Goal: Task Accomplishment & Management: Manage account settings

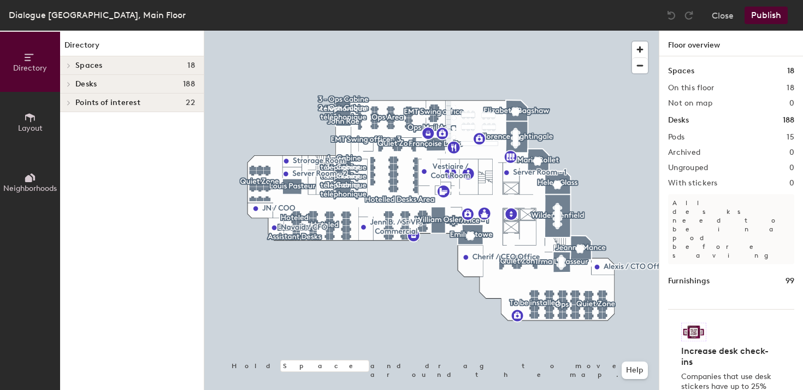
click at [544, 31] on div at bounding box center [431, 31] width 455 height 0
click at [34, 122] on icon at bounding box center [30, 117] width 12 height 12
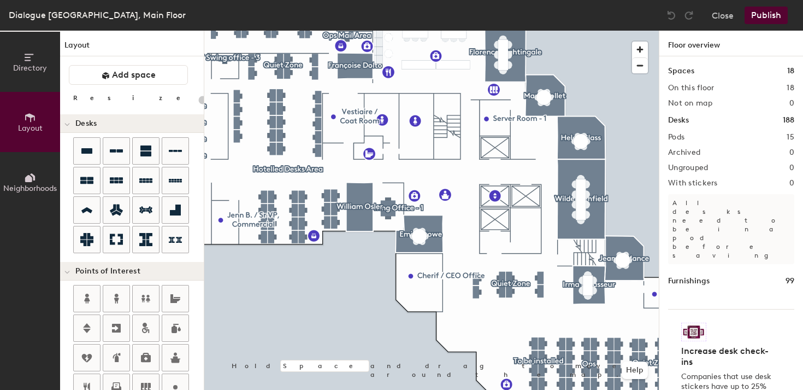
click at [41, 67] on span "Directory" at bounding box center [30, 67] width 34 height 9
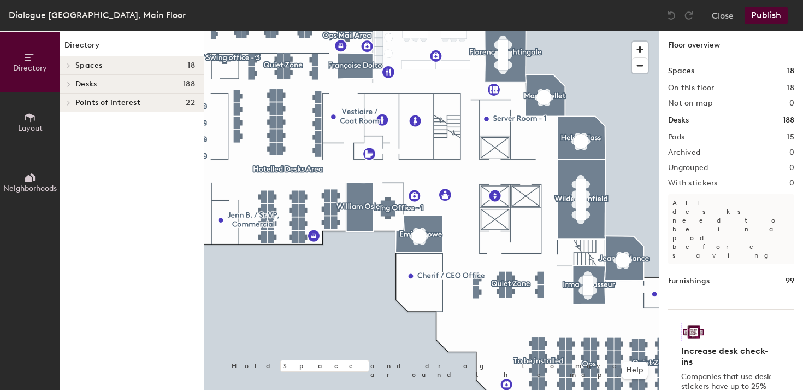
click at [70, 64] on icon at bounding box center [69, 65] width 4 height 5
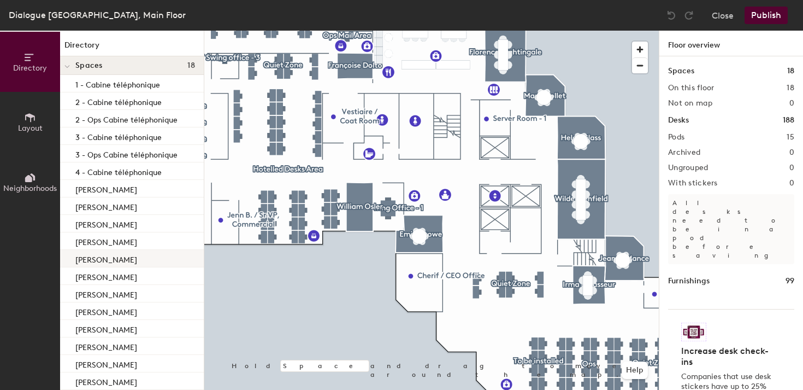
click at [127, 258] on div "[PERSON_NAME]" at bounding box center [132, 258] width 144 height 17
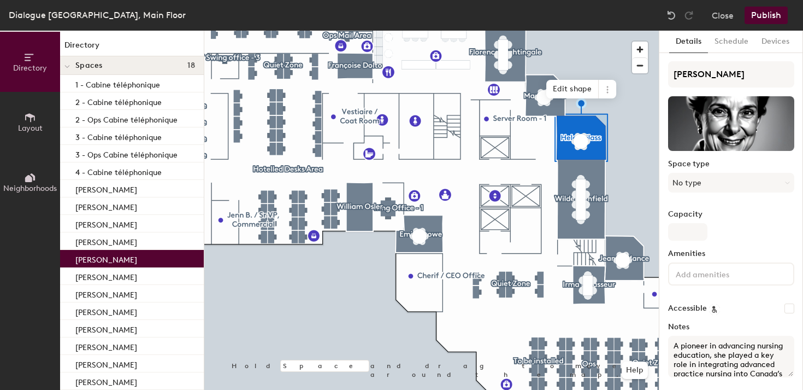
click at [692, 217] on label "Capacity" at bounding box center [731, 214] width 126 height 9
click at [692, 223] on input "Capacity" at bounding box center [687, 231] width 39 height 17
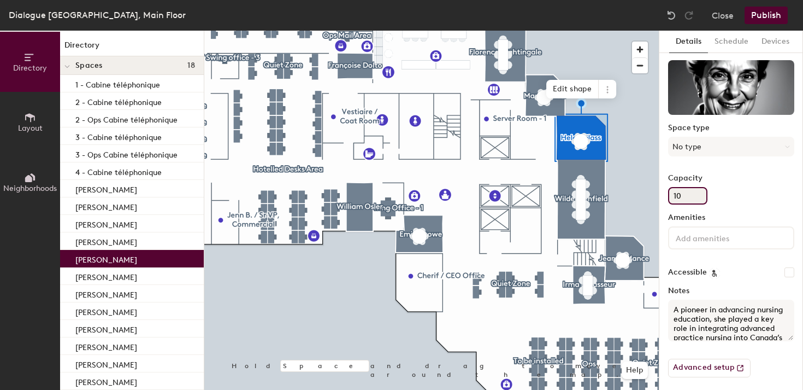
scroll to position [31, 0]
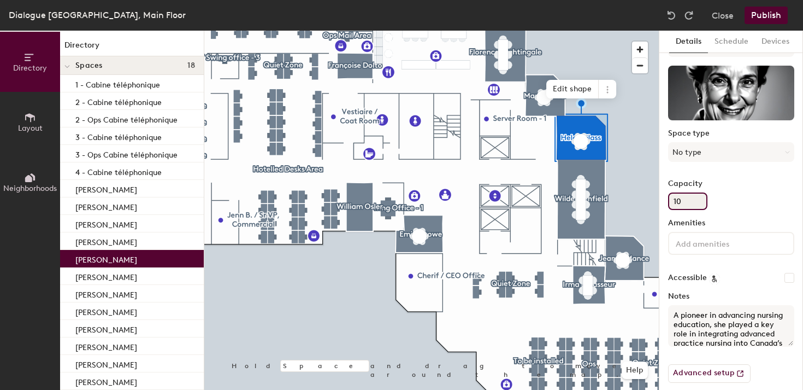
type input "1"
click at [101, 294] on p "[PERSON_NAME]" at bounding box center [106, 293] width 62 height 13
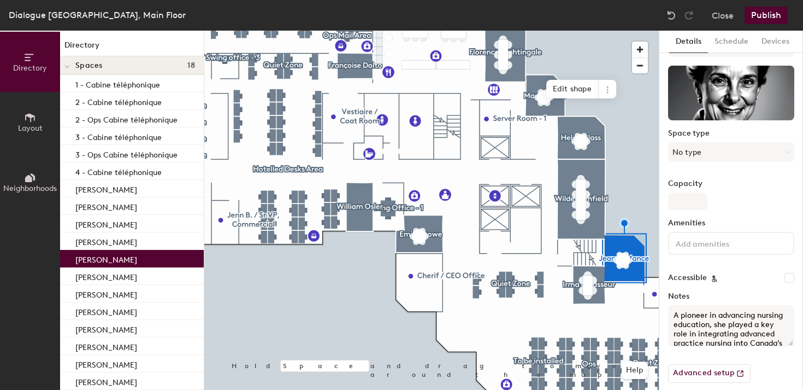
click at [105, 264] on div "[PERSON_NAME]" at bounding box center [132, 258] width 144 height 17
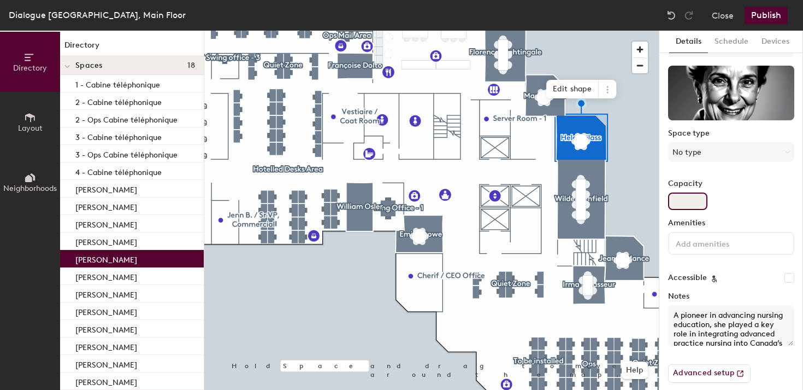
click at [687, 199] on input "Capacity" at bounding box center [687, 200] width 39 height 17
type input "10"
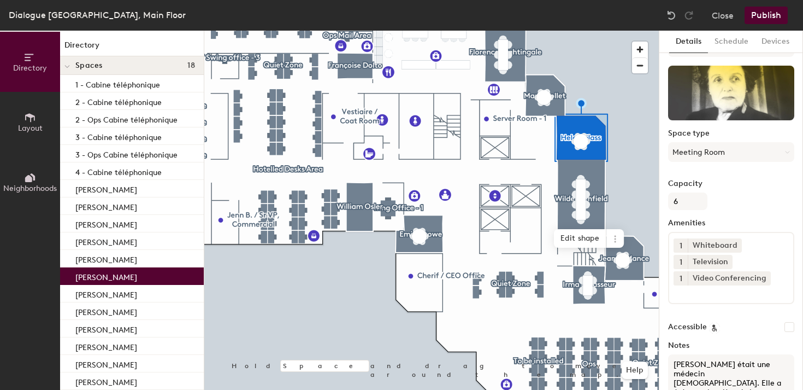
click at [121, 276] on p "[PERSON_NAME]" at bounding box center [106, 275] width 62 height 13
click at [122, 303] on div "[PERSON_NAME]" at bounding box center [132, 310] width 144 height 17
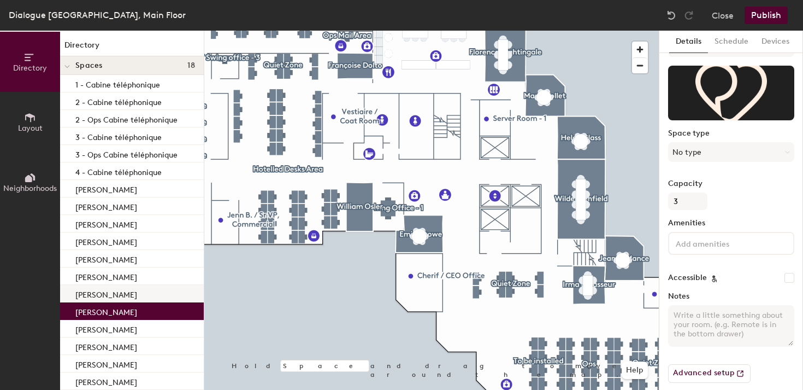
click at [120, 298] on p "[PERSON_NAME]" at bounding box center [106, 293] width 62 height 13
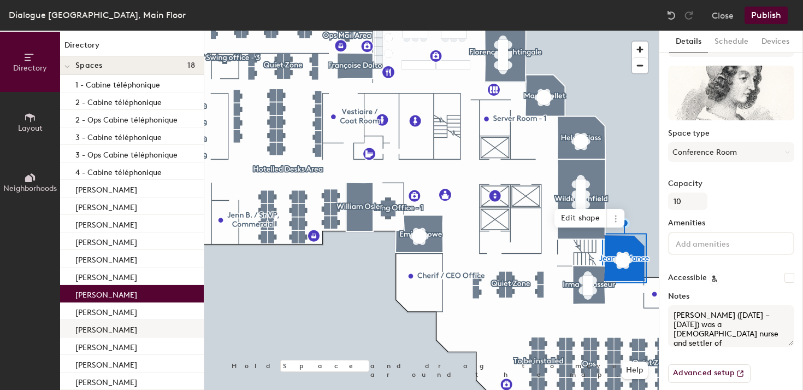
click at [117, 333] on p "[PERSON_NAME]" at bounding box center [106, 328] width 62 height 13
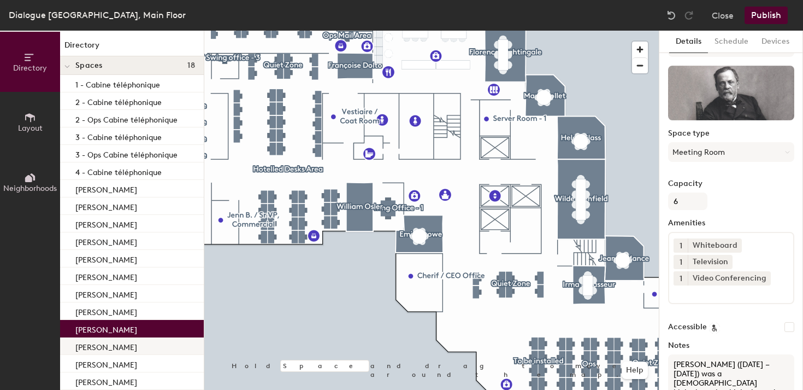
click at [113, 352] on div "[PERSON_NAME]" at bounding box center [132, 345] width 144 height 17
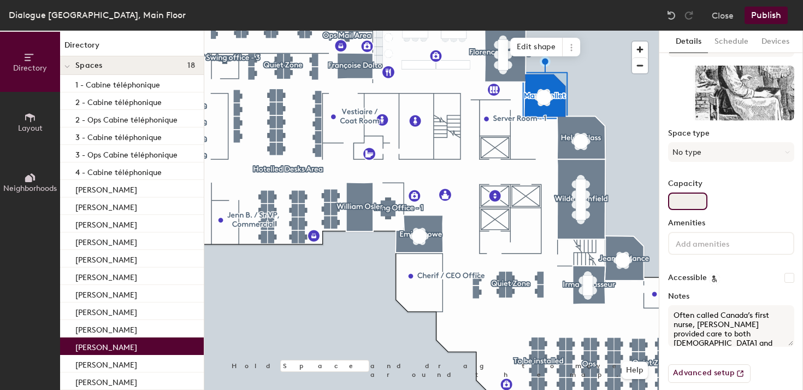
click at [693, 203] on input "Capacity" at bounding box center [687, 200] width 39 height 17
type input "10"
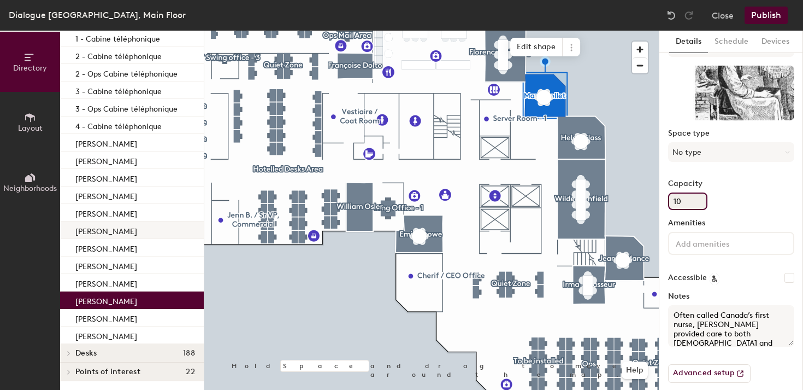
scroll to position [45, 0]
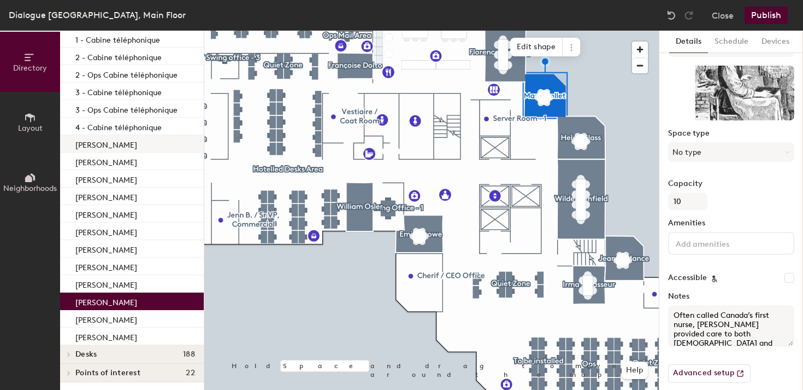
click at [147, 149] on div "[PERSON_NAME]" at bounding box center [132, 143] width 144 height 17
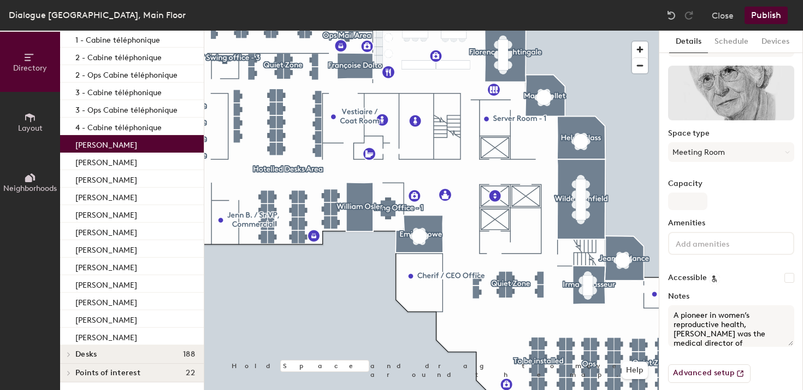
click at [690, 212] on div "Elizabeth Bagshaw Space type Meeting Room Capacity Amenities Accessible Notes A…" at bounding box center [731, 211] width 126 height 361
click at [690, 205] on input "Capacity" at bounding box center [687, 200] width 39 height 17
type input "10"
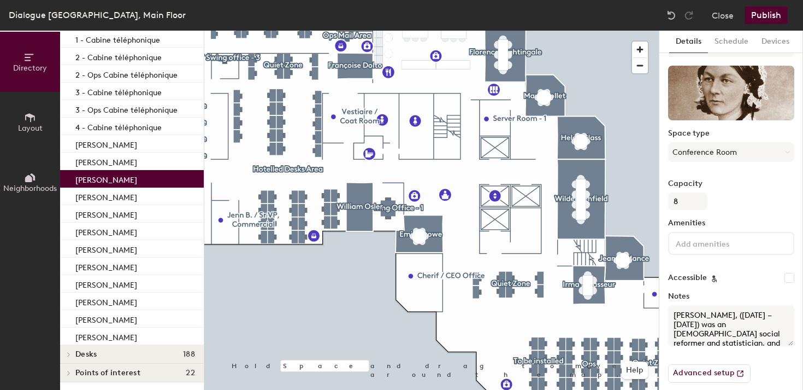
click at [159, 181] on div "[PERSON_NAME]" at bounding box center [132, 178] width 144 height 17
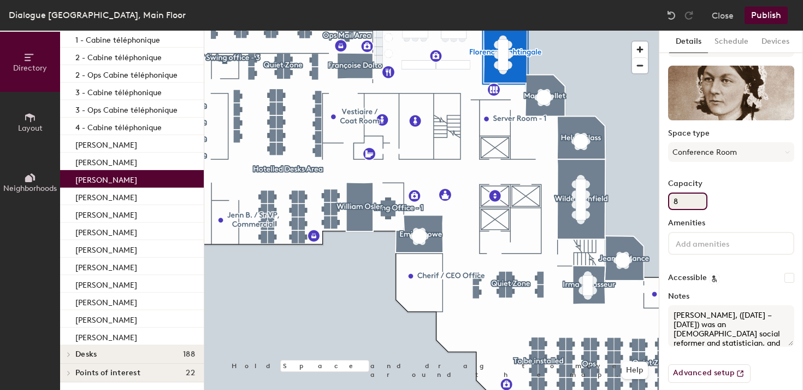
click at [652, 202] on div "Directory Layout Neighborhoods Directory Spaces 18 1 - Cabine téléphonique 2 - …" at bounding box center [401, 210] width 803 height 359
type input "12"
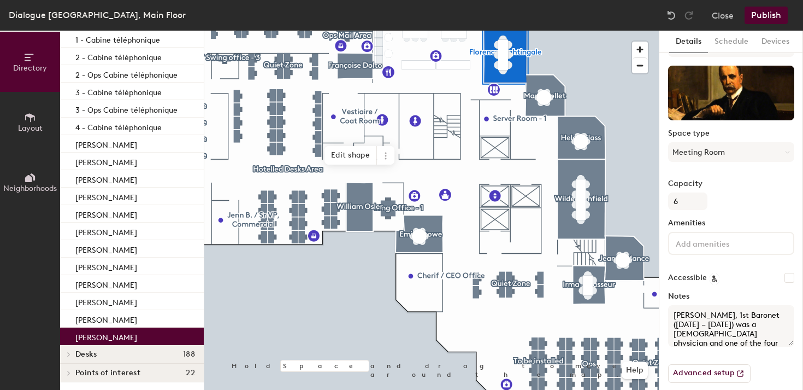
click at [123, 329] on div "[PERSON_NAME]" at bounding box center [132, 335] width 144 height 17
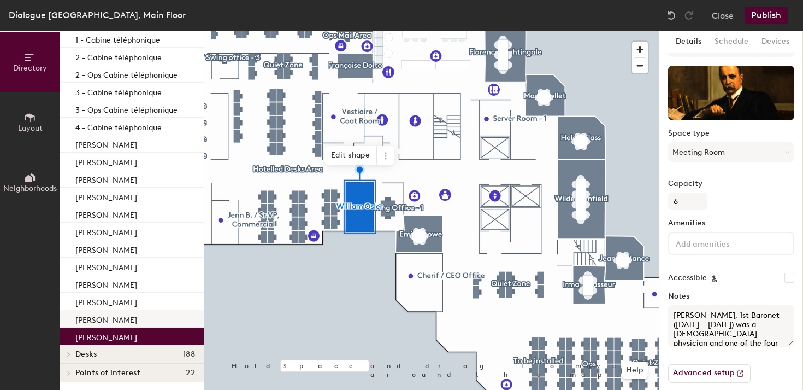
click at [120, 316] on p "[PERSON_NAME]" at bounding box center [106, 318] width 62 height 13
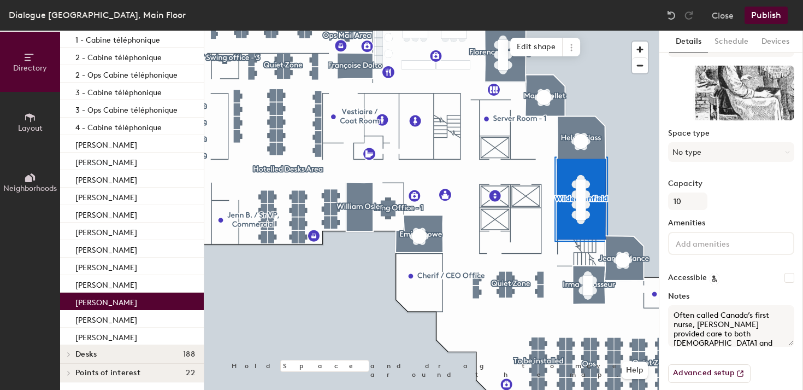
click at [115, 302] on p "[PERSON_NAME]" at bounding box center [106, 300] width 62 height 13
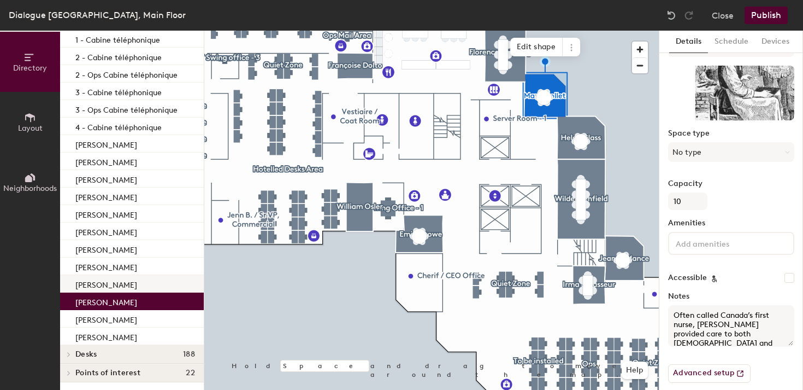
click at [111, 288] on p "[PERSON_NAME]" at bounding box center [106, 283] width 62 height 13
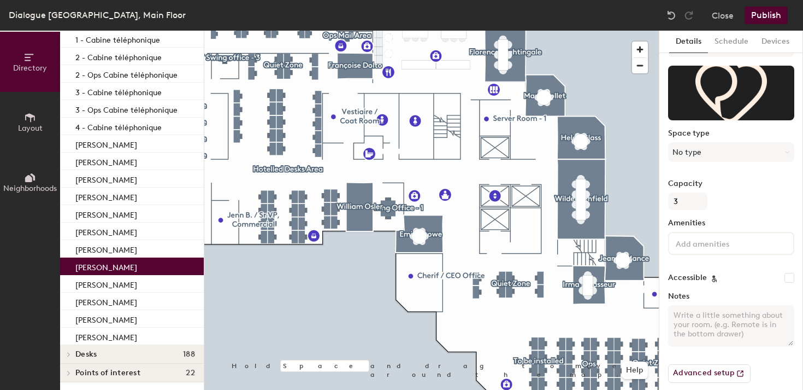
click at [107, 269] on p "[PERSON_NAME]" at bounding box center [106, 265] width 62 height 13
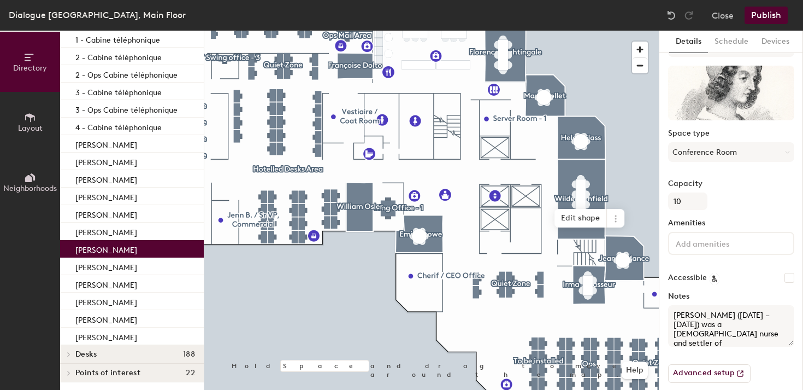
click at [109, 251] on p "[PERSON_NAME]" at bounding box center [106, 248] width 62 height 13
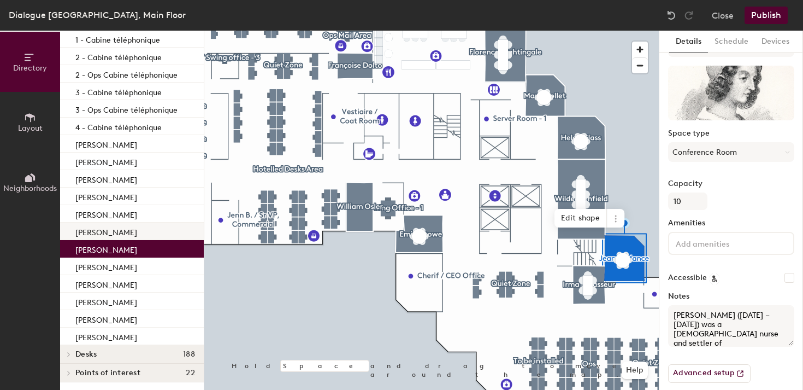
click at [107, 231] on p "[PERSON_NAME]" at bounding box center [106, 231] width 62 height 13
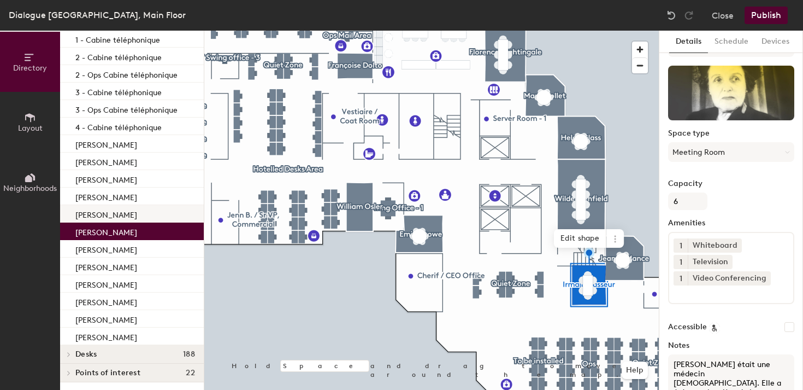
click at [106, 216] on p "[PERSON_NAME]" at bounding box center [106, 213] width 62 height 13
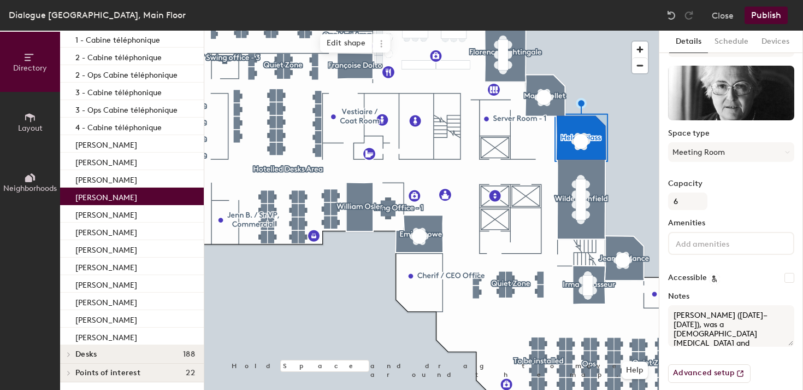
click at [106, 200] on p "[PERSON_NAME]" at bounding box center [106, 196] width 62 height 13
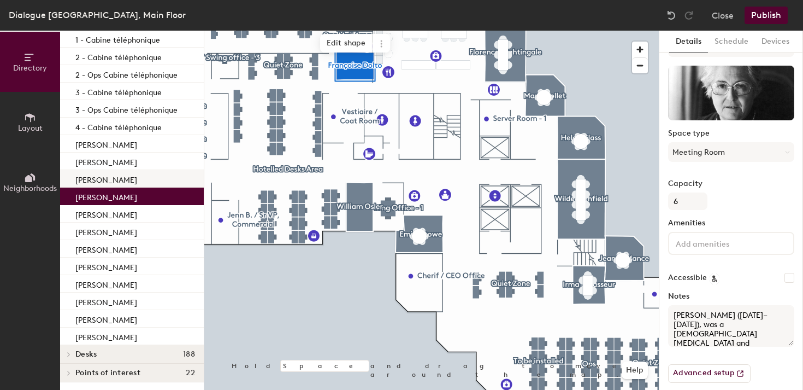
click at [113, 179] on p "[PERSON_NAME]" at bounding box center [106, 178] width 62 height 13
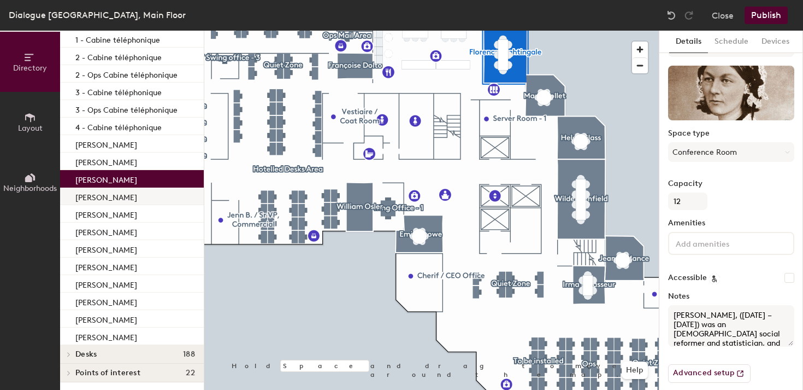
click at [116, 196] on p "[PERSON_NAME]" at bounding box center [106, 196] width 62 height 13
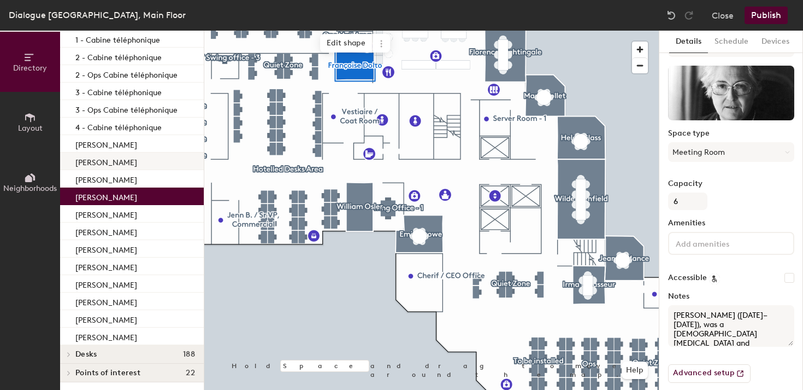
click at [120, 167] on div "[PERSON_NAME]" at bounding box center [132, 160] width 144 height 17
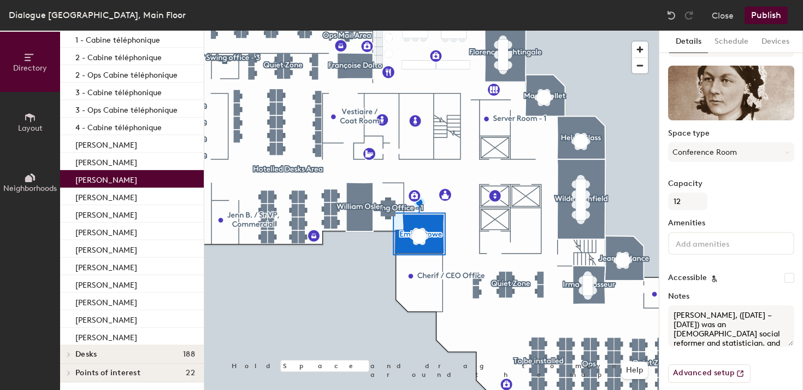
click at [137, 182] on p "[PERSON_NAME]" at bounding box center [106, 178] width 62 height 13
click at [139, 196] on div "[PERSON_NAME]" at bounding box center [132, 195] width 144 height 17
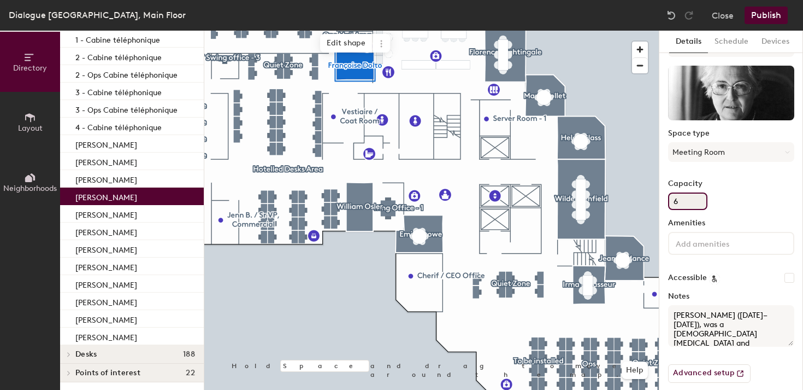
click at [655, 198] on div "Directory Layout Neighborhoods Directory Spaces 18 1 - Cabine téléphonique 2 - …" at bounding box center [401, 210] width 803 height 359
type input "5"
click at [148, 168] on div "[PERSON_NAME]" at bounding box center [132, 160] width 144 height 17
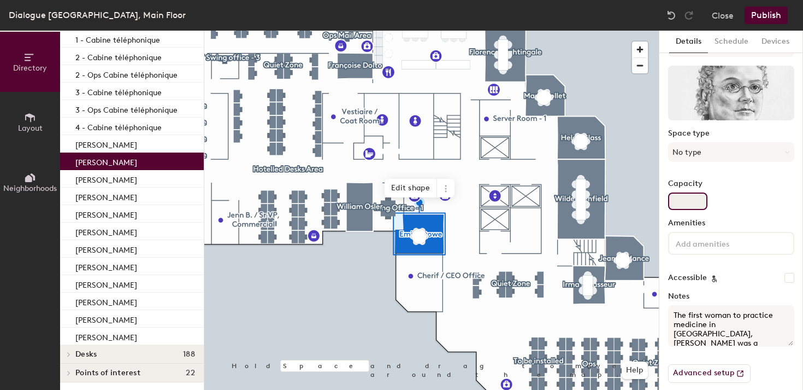
click at [693, 199] on input "Capacity" at bounding box center [687, 200] width 39 height 17
type input "10"
click at [770, 16] on button "Publish" at bounding box center [766, 15] width 43 height 17
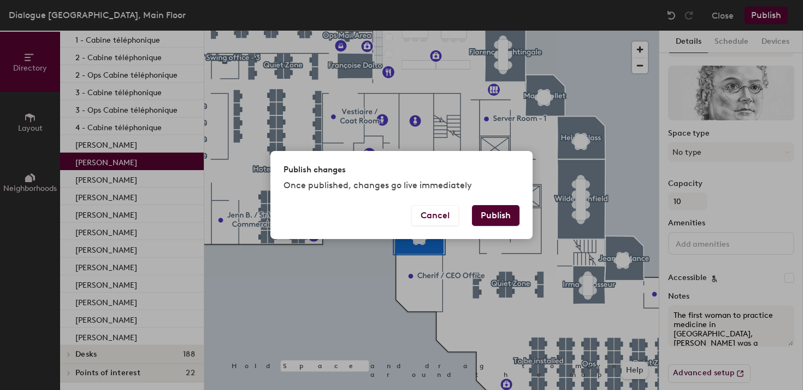
click at [502, 214] on button "Publish" at bounding box center [496, 215] width 48 height 21
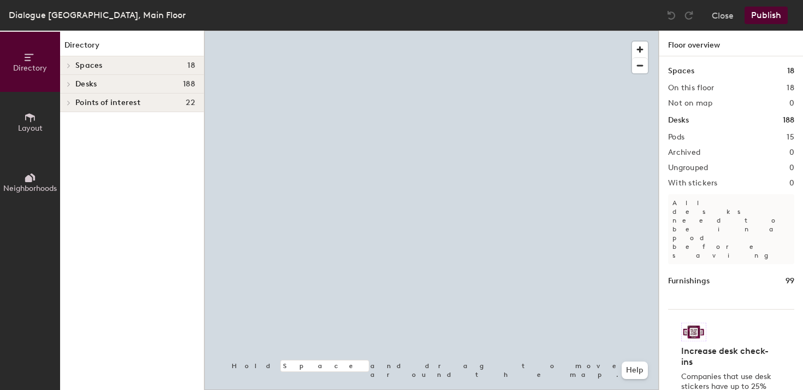
click at [116, 69] on h4 "Spaces 18" at bounding box center [135, 65] width 120 height 9
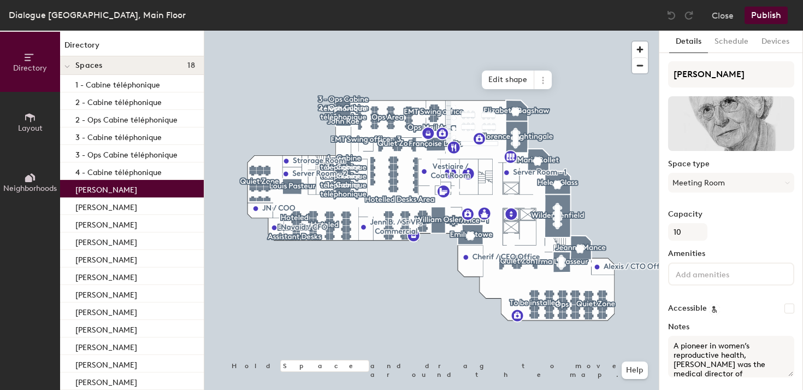
click at [111, 192] on p "[PERSON_NAME]" at bounding box center [106, 188] width 62 height 13
click at [628, 231] on div "Directory Layout Neighborhoods Directory Spaces 18 1 - Cabine téléphonique 2 - …" at bounding box center [401, 210] width 803 height 359
type input "8"
click at [115, 203] on p "[PERSON_NAME]" at bounding box center [106, 205] width 62 height 13
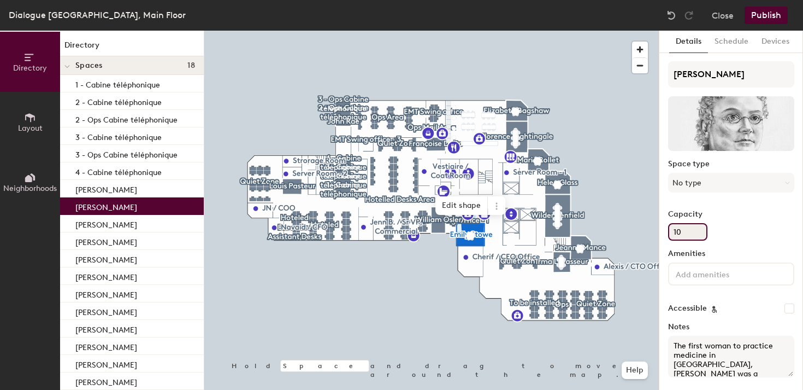
click at [655, 228] on div "Directory Layout Neighborhoods Directory Spaces 18 1 - Cabine téléphonique 2 - …" at bounding box center [401, 210] width 803 height 359
type input "8"
click at [123, 227] on p "[PERSON_NAME]" at bounding box center [106, 223] width 62 height 13
click at [123, 212] on div "[PERSON_NAME]" at bounding box center [132, 205] width 144 height 17
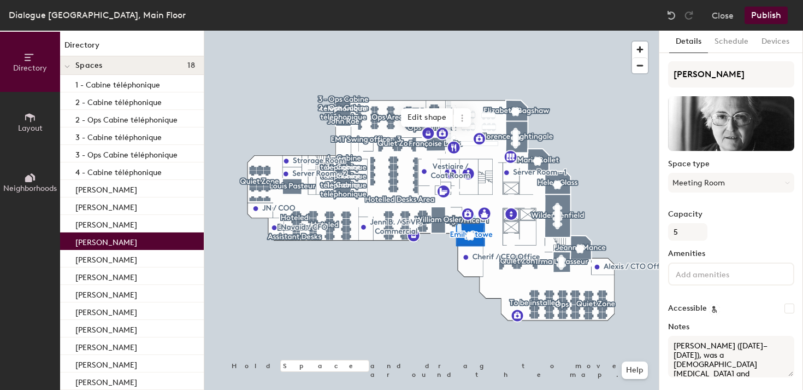
click at [120, 249] on div "[PERSON_NAME]" at bounding box center [132, 240] width 144 height 17
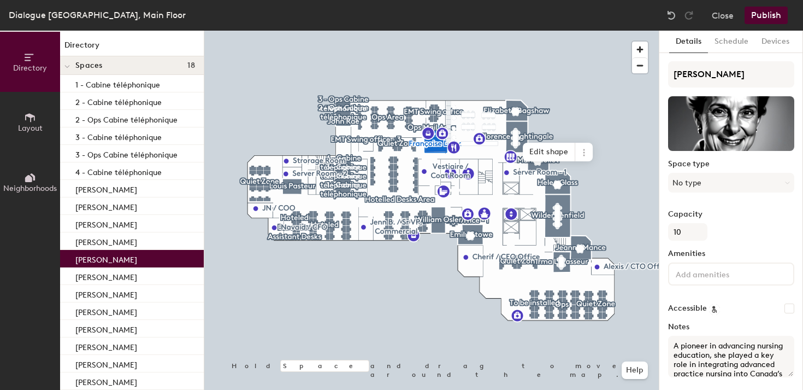
click at [118, 263] on div "[PERSON_NAME]" at bounding box center [132, 258] width 144 height 17
click at [625, 230] on div "Directory Layout Neighborhoods Directory Spaces 18 1 - Cabine téléphonique 2 - …" at bounding box center [401, 210] width 803 height 359
type input "8"
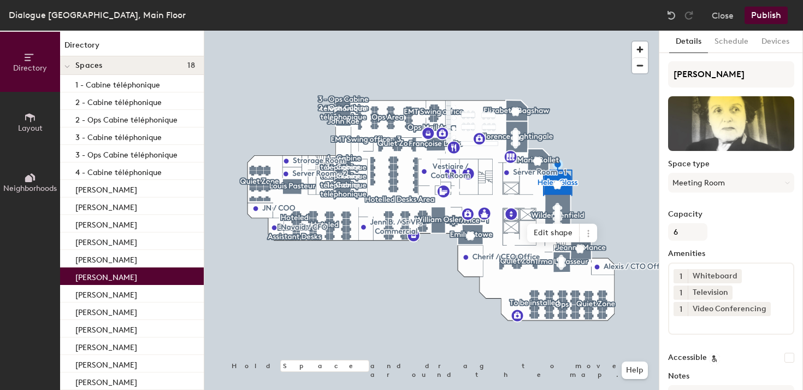
click at [111, 272] on p "[PERSON_NAME]" at bounding box center [106, 275] width 62 height 13
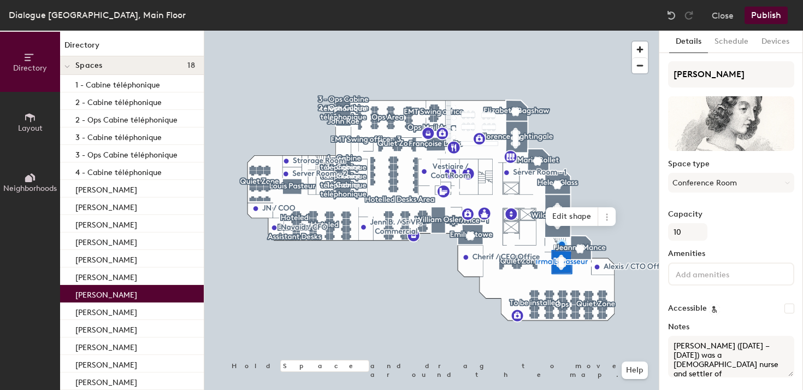
click at [109, 297] on p "[PERSON_NAME]" at bounding box center [106, 293] width 62 height 13
click at [620, 234] on div "Directory Layout Neighborhoods Directory Spaces 18 1 - Cabine téléphonique 2 - …" at bounding box center [401, 210] width 803 height 359
type input "8"
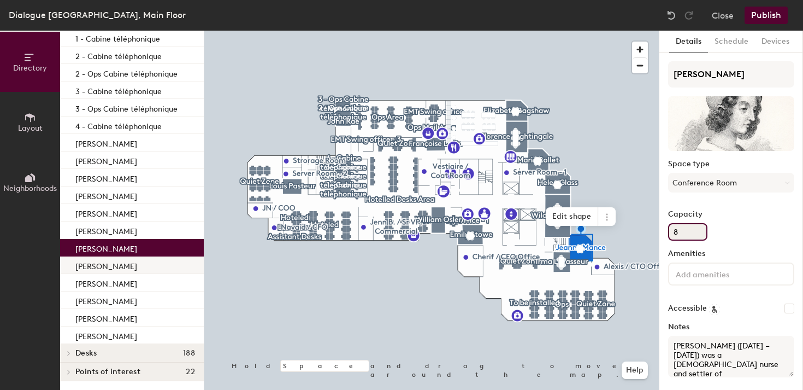
scroll to position [45, 0]
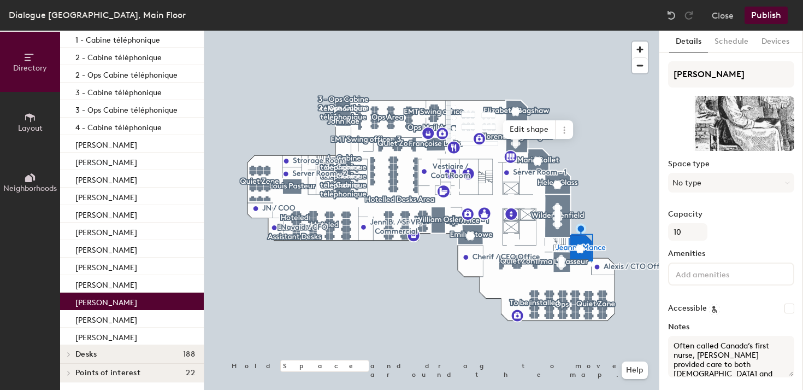
click at [121, 302] on div "[PERSON_NAME]" at bounding box center [132, 300] width 144 height 17
click at [625, 233] on div "Directory Layout Neighborhoods Directory Spaces 18 1 - Cabine téléphonique 2 - …" at bounding box center [401, 210] width 803 height 359
type input "8"
click at [116, 317] on p "[PERSON_NAME]" at bounding box center [106, 318] width 62 height 13
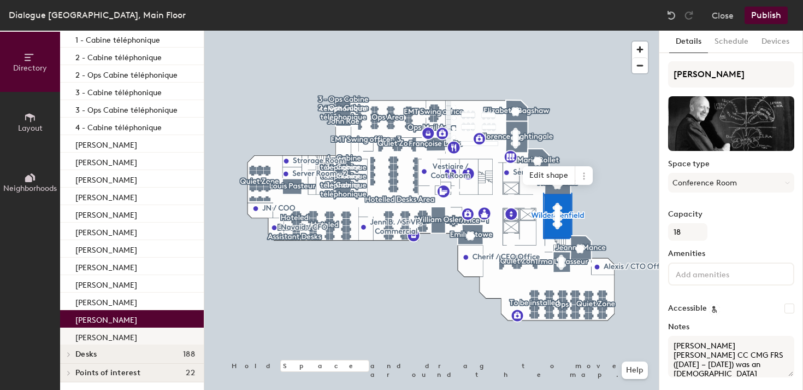
click at [117, 338] on p "[PERSON_NAME]" at bounding box center [106, 335] width 62 height 13
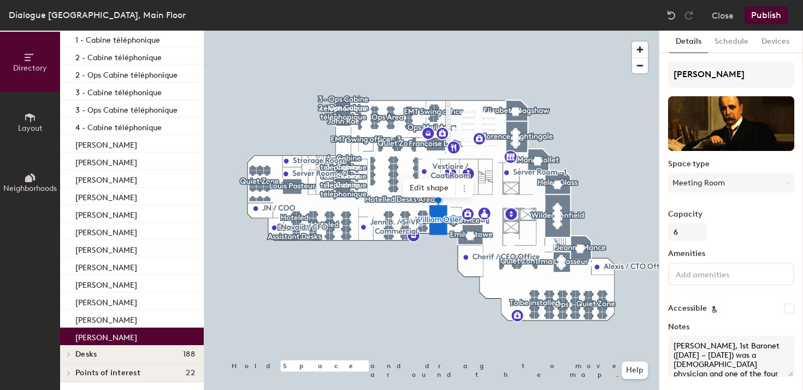
click at [757, 19] on button "Publish" at bounding box center [766, 15] width 43 height 17
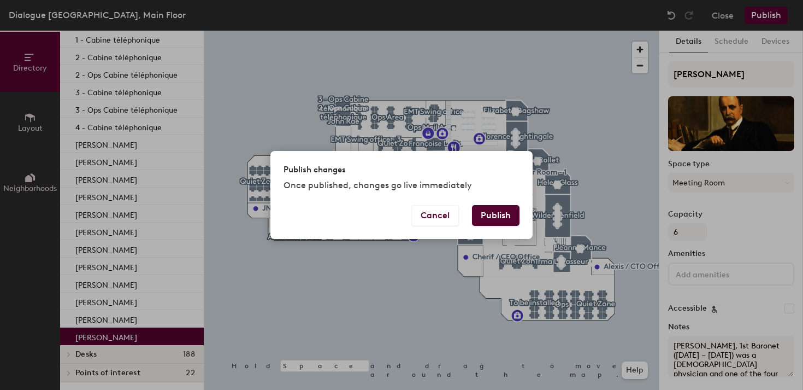
click at [496, 215] on button "Publish" at bounding box center [496, 215] width 48 height 21
